Goal: Task Accomplishment & Management: Use online tool/utility

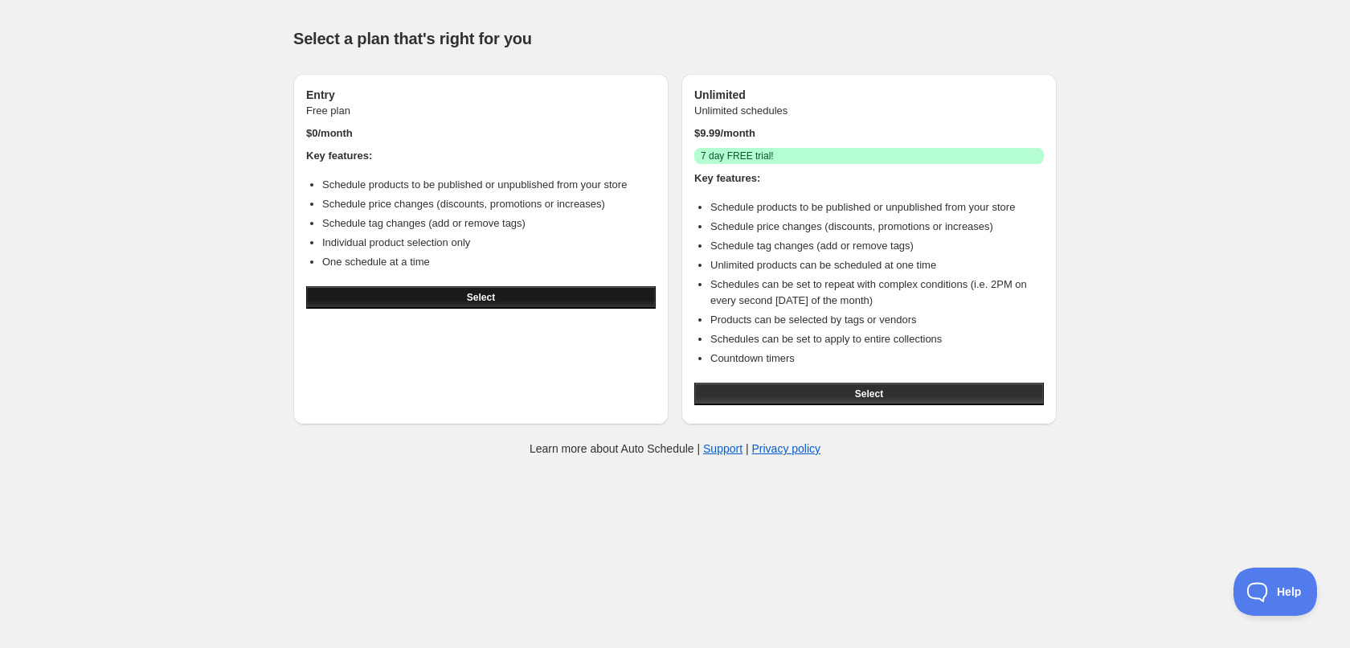
click at [471, 303] on span "Select" at bounding box center [481, 297] width 28 height 13
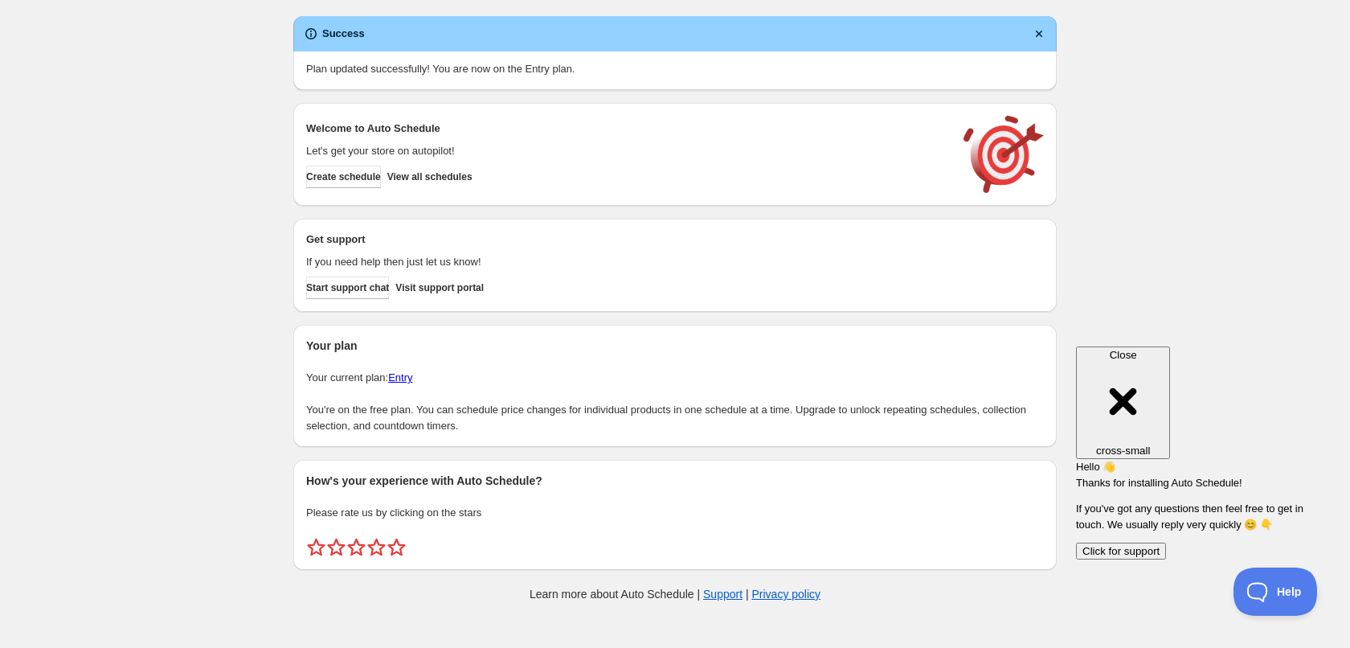
click at [1164, 353] on div "Close cross-small" at bounding box center [1122, 403] width 81 height 108
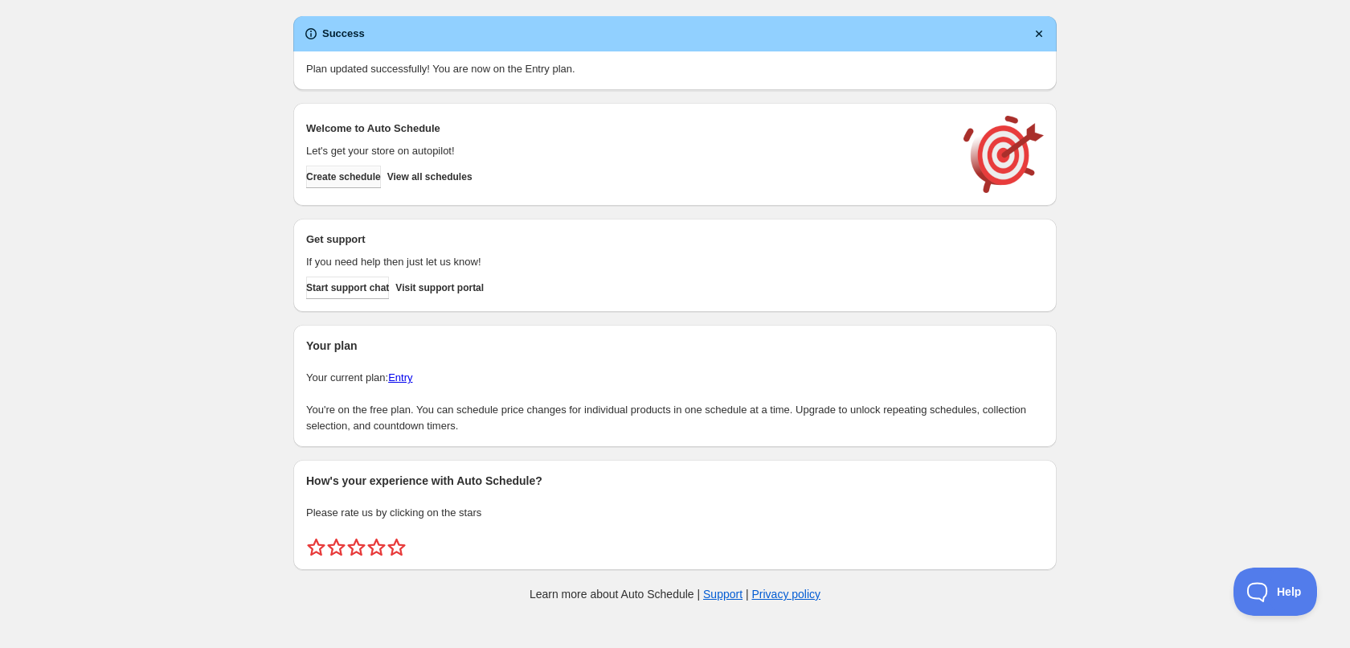
click at [352, 180] on span "Create schedule" at bounding box center [343, 176] width 75 height 13
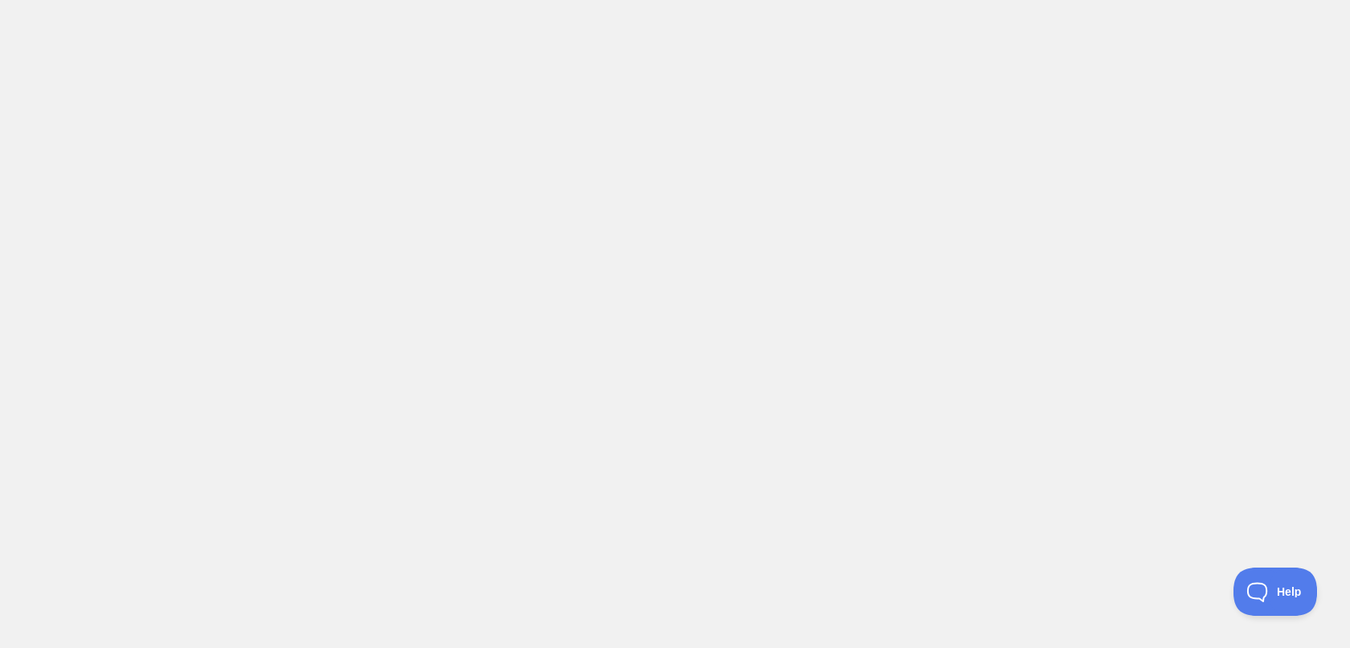
click at [623, 190] on body at bounding box center [675, 324] width 1350 height 648
